Goal: Check status: Check status

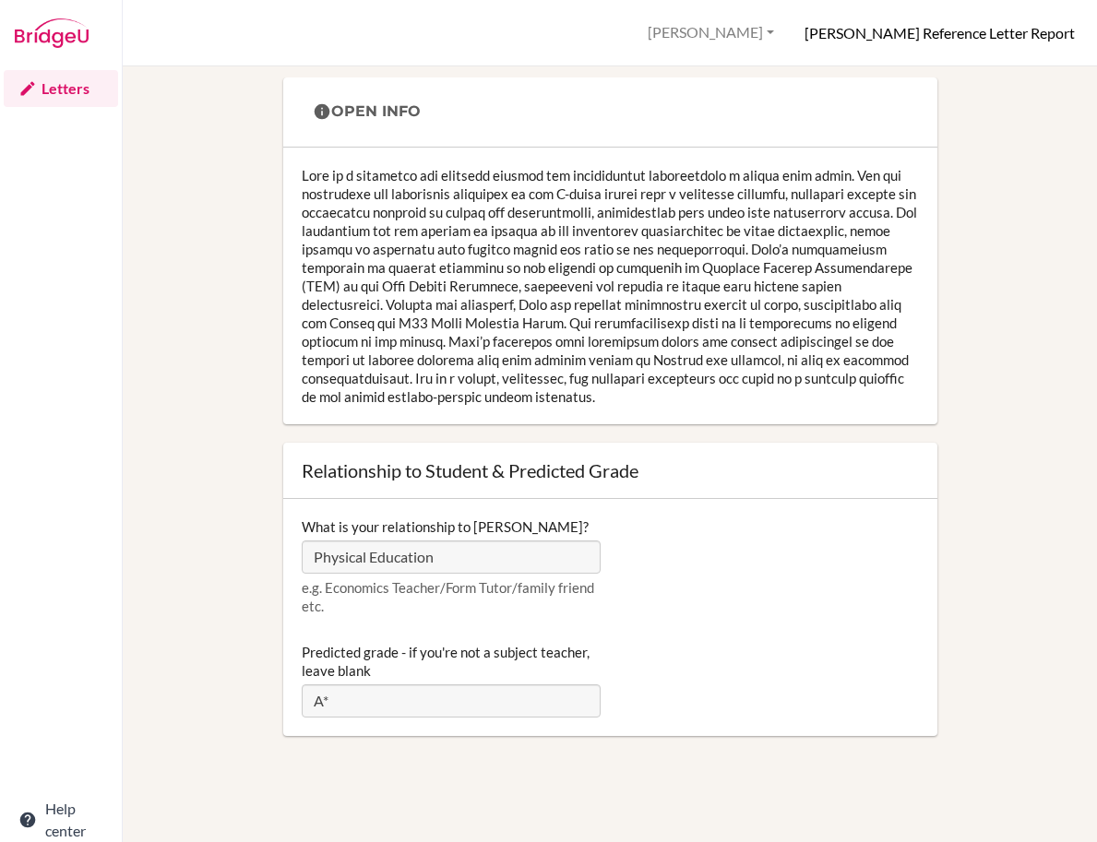
click at [882, 42] on h6 "Mary Barrett’s Reference Letter Report" at bounding box center [939, 33] width 270 height 20
click at [759, 37] on button "[PERSON_NAME]" at bounding box center [710, 33] width 143 height 34
click at [736, 67] on link "Profile" at bounding box center [708, 75] width 146 height 30
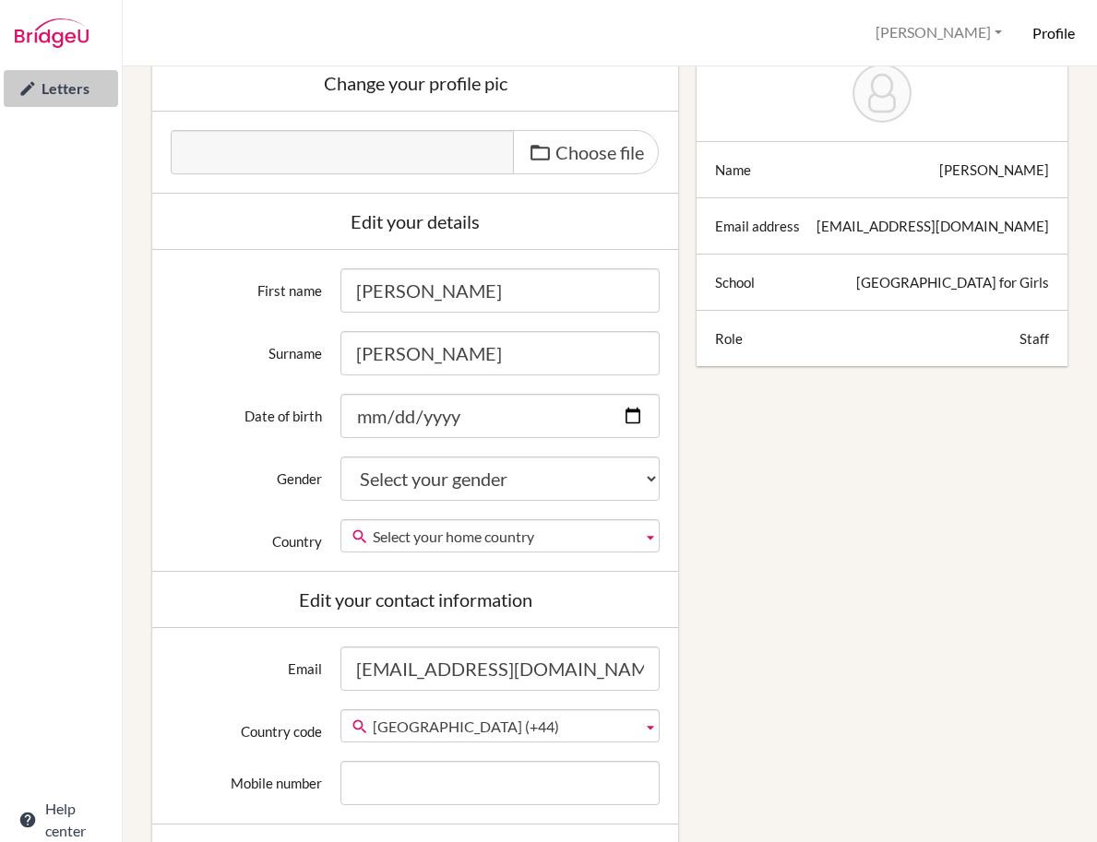
scroll to position [184, 0]
click at [46, 86] on link "Letters" at bounding box center [61, 88] width 114 height 37
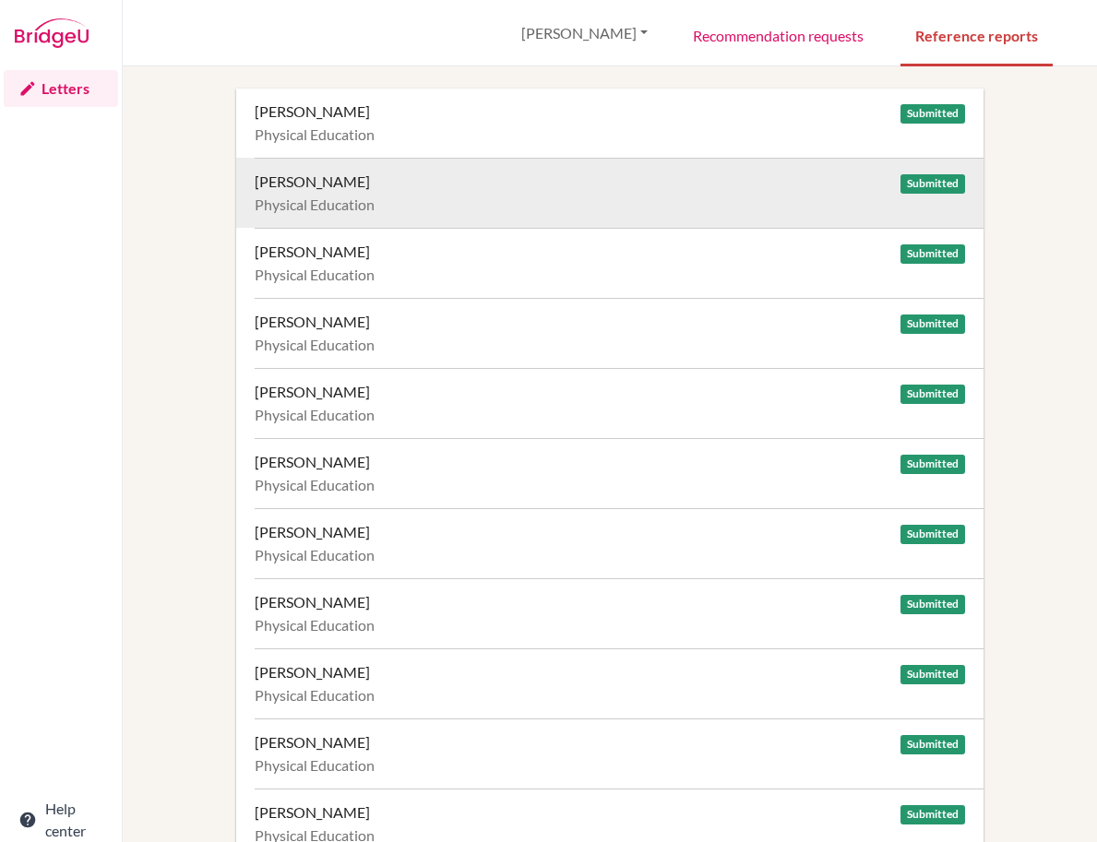
click at [337, 191] on div "Barrett, Mary Submitted Physical Education" at bounding box center [619, 193] width 729 height 70
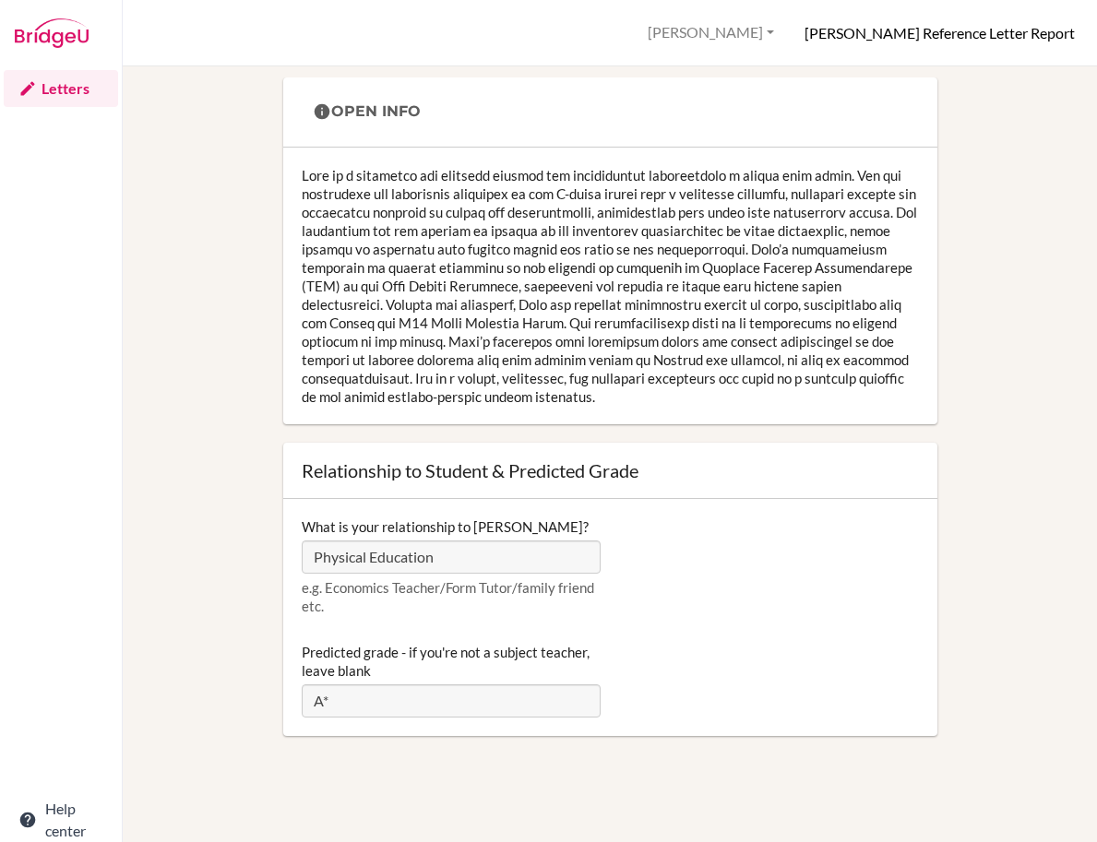
click at [52, 90] on link "Letters" at bounding box center [61, 88] width 114 height 37
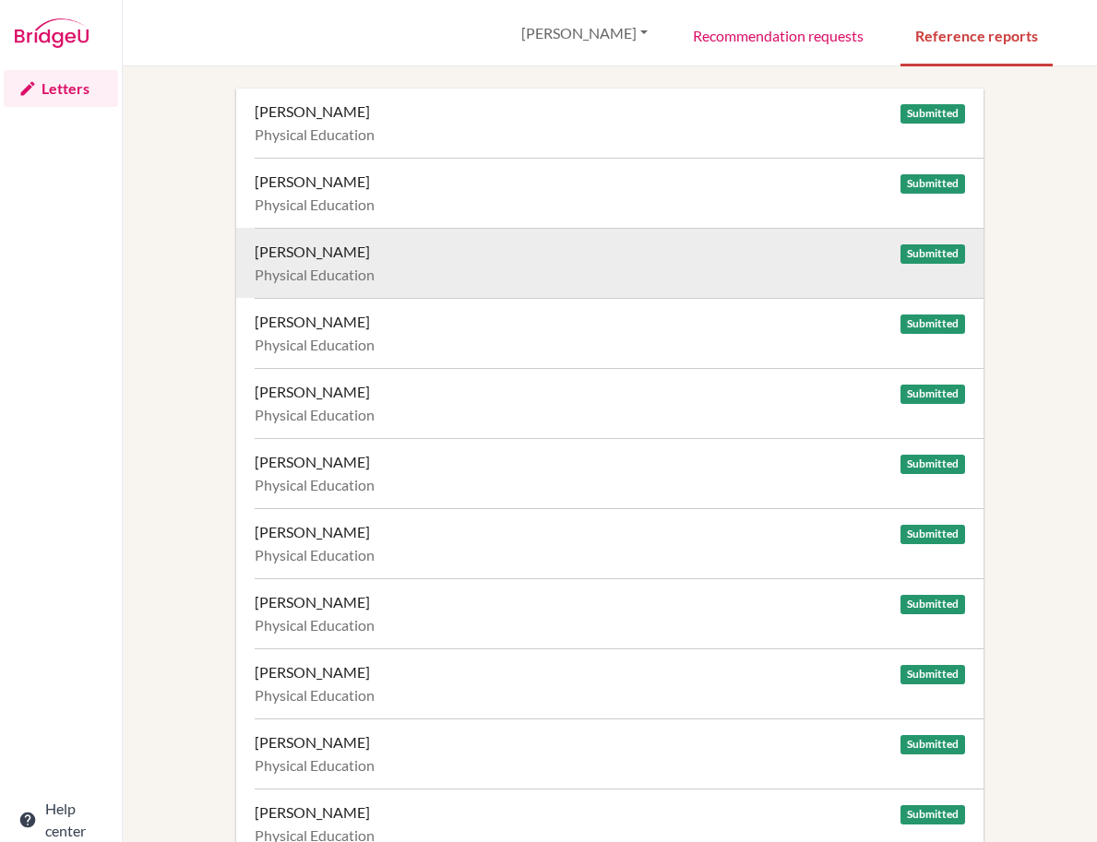
click at [350, 248] on div "[PERSON_NAME]" at bounding box center [312, 252] width 115 height 18
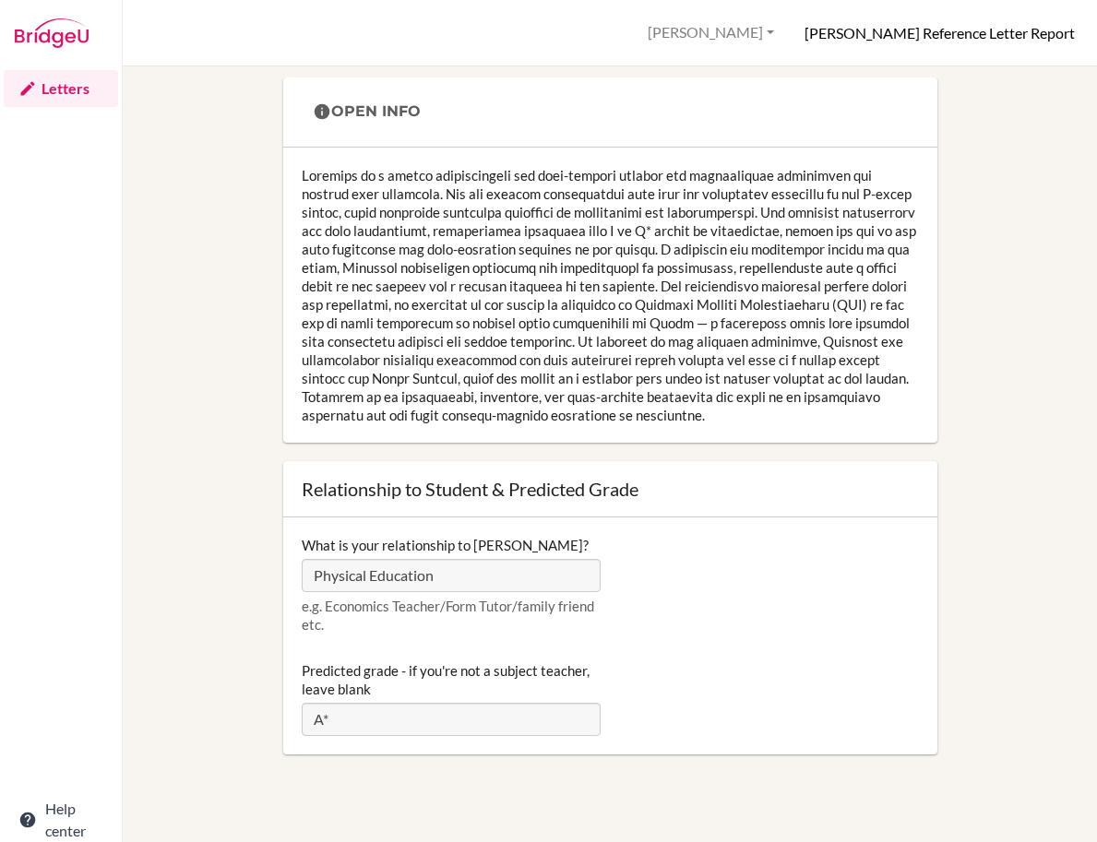
click at [56, 92] on link "Letters" at bounding box center [61, 88] width 114 height 37
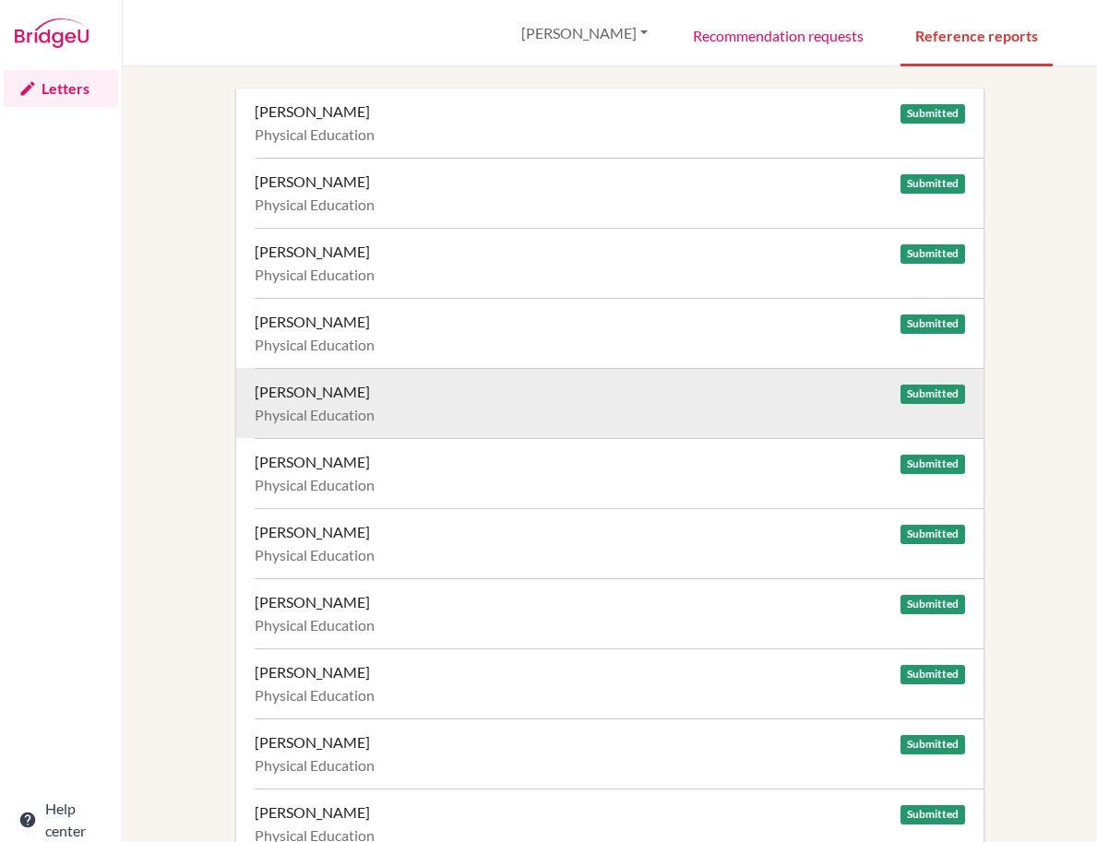
click at [315, 402] on div "[PERSON_NAME] Submitted Physical Education" at bounding box center [619, 403] width 729 height 70
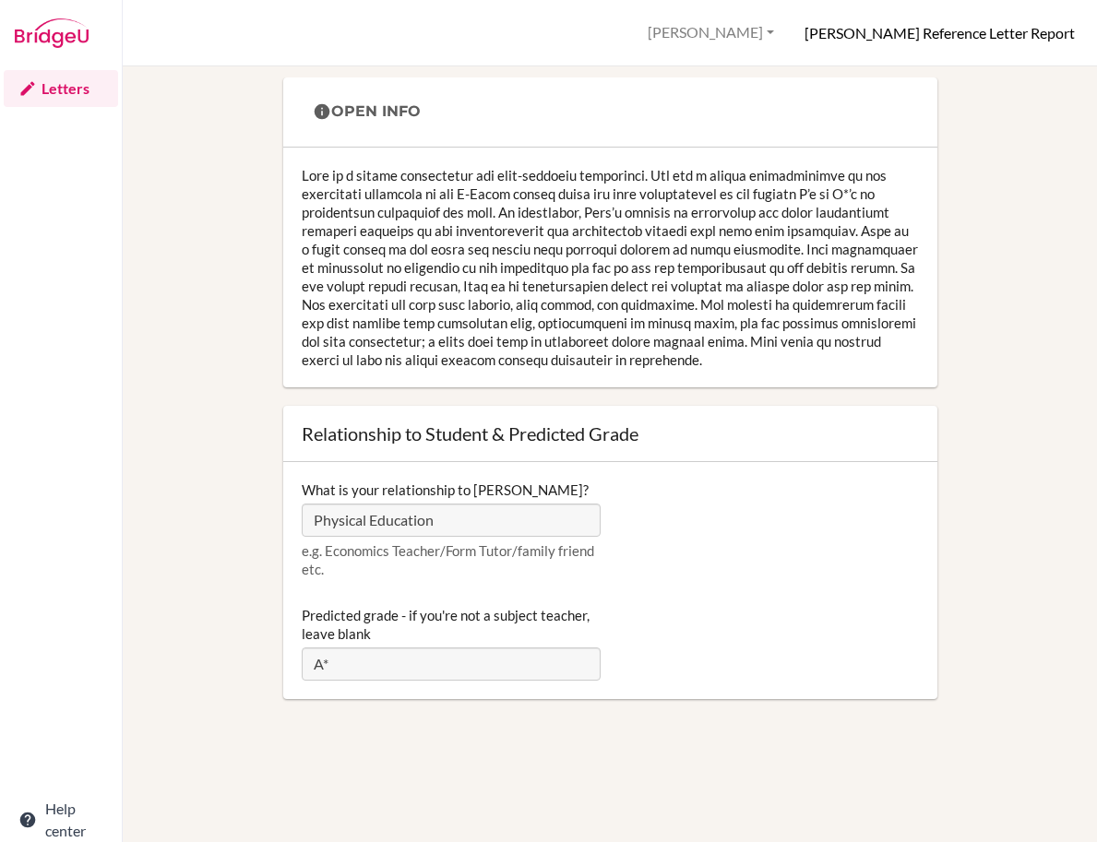
click at [57, 80] on link "Letters" at bounding box center [61, 88] width 114 height 37
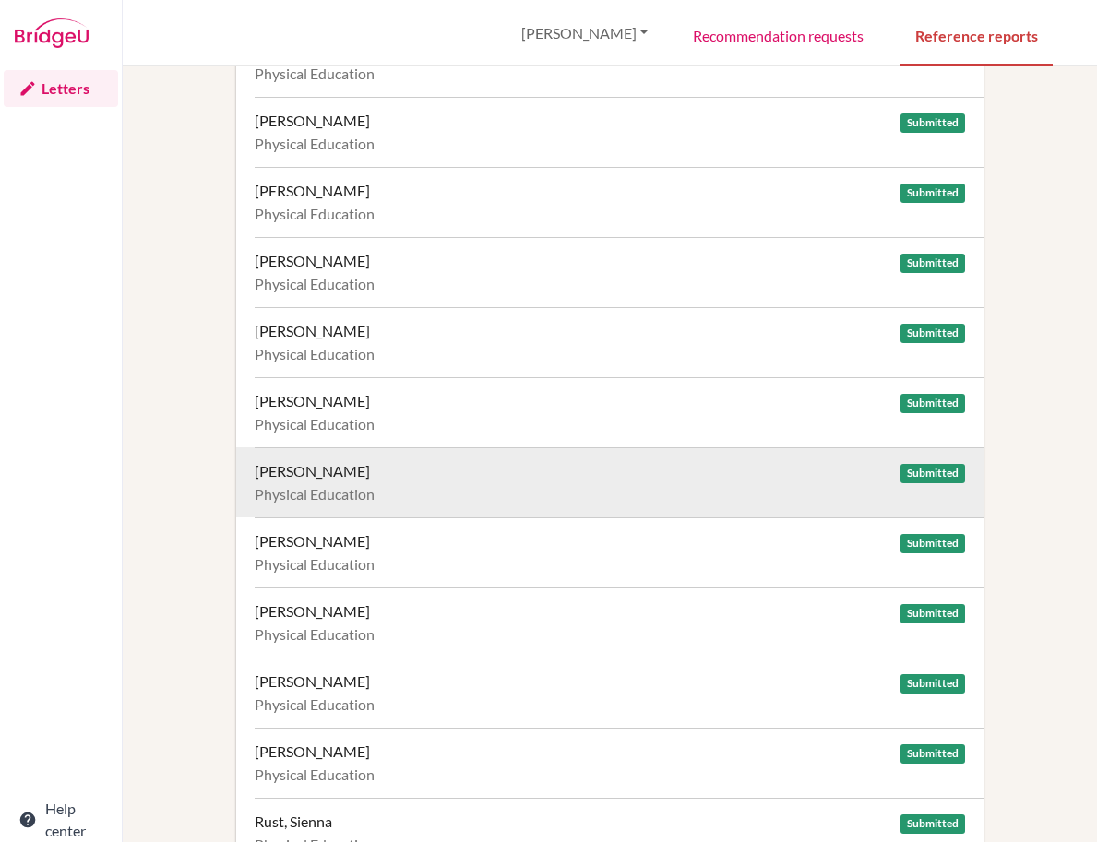
scroll to position [184, 0]
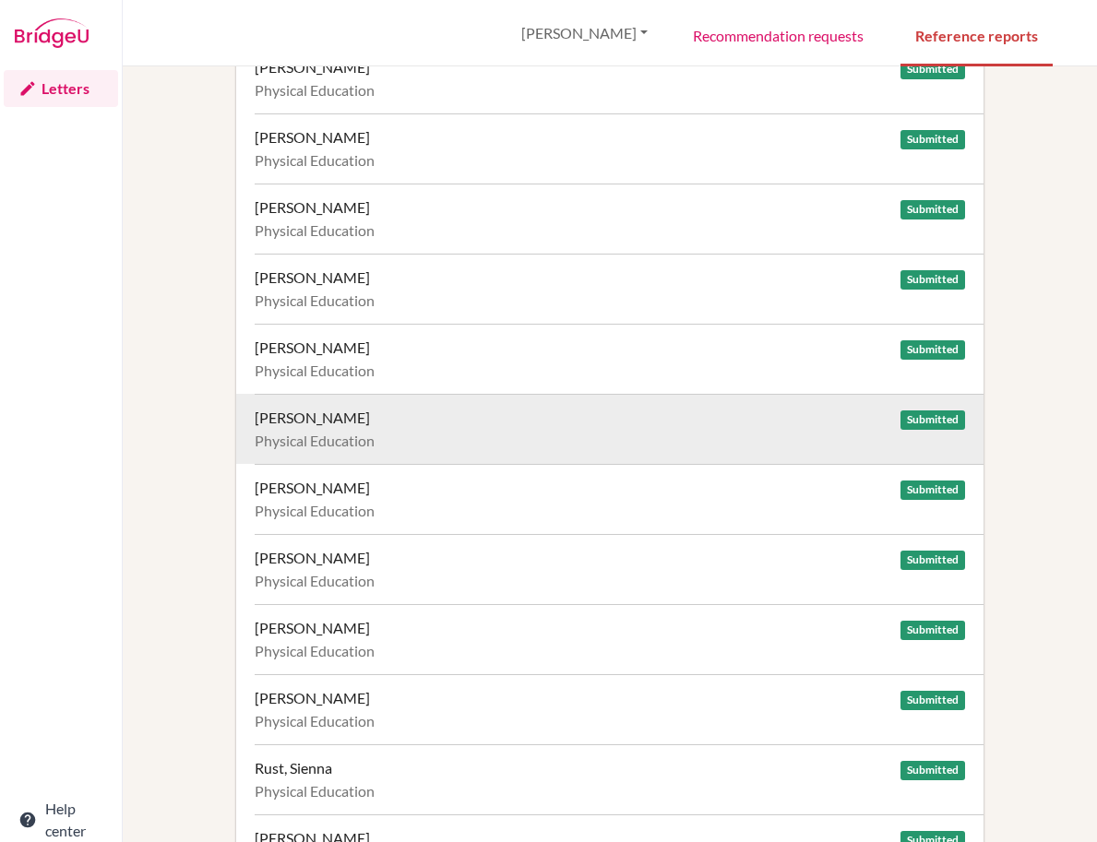
click at [319, 420] on div "Gamble, Holly" at bounding box center [312, 418] width 115 height 18
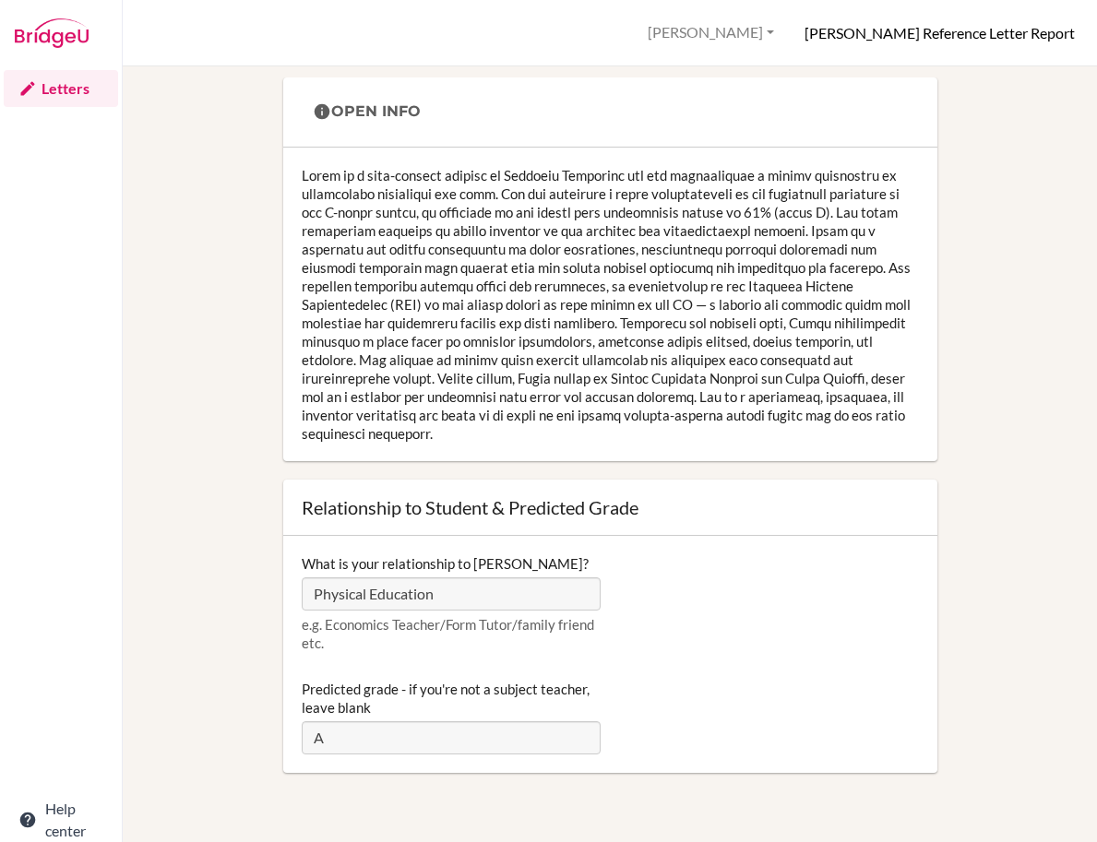
click at [57, 88] on link "Letters" at bounding box center [61, 88] width 114 height 37
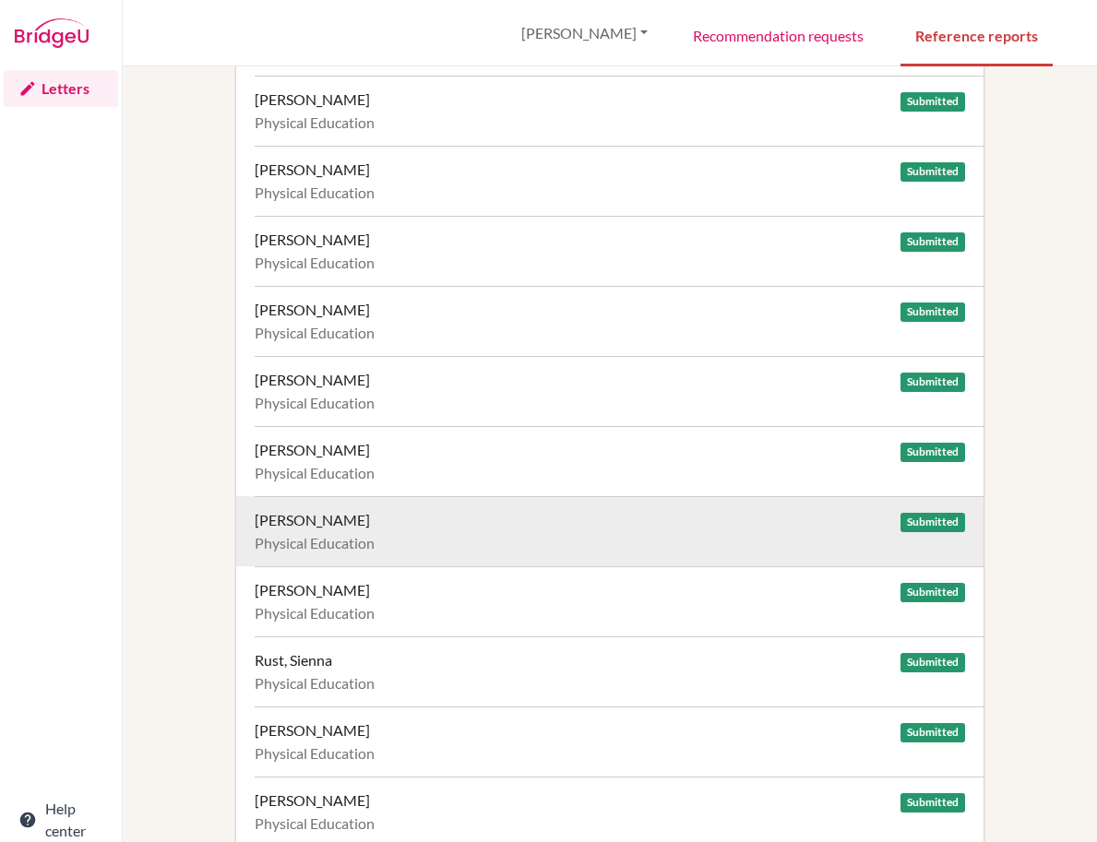
scroll to position [297, 0]
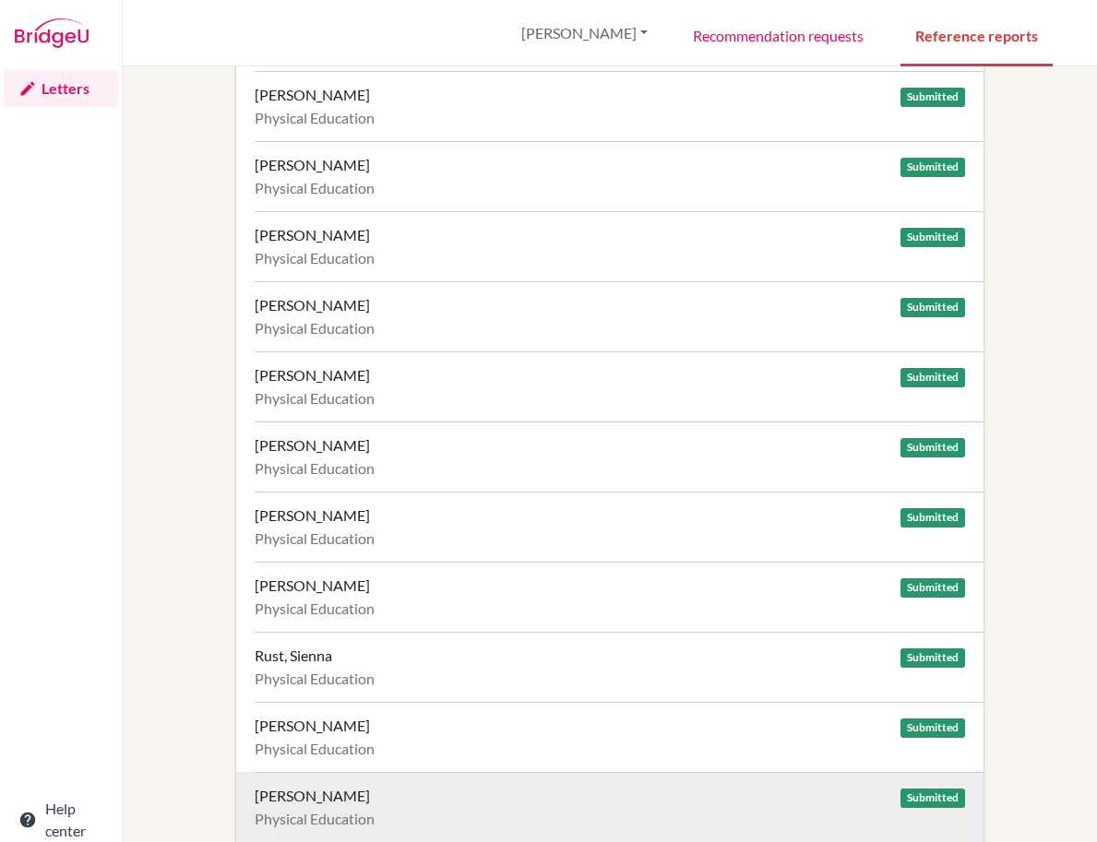
click at [433, 805] on div "[PERSON_NAME] Submitted Physical Education" at bounding box center [619, 807] width 729 height 70
